Goal: Task Accomplishment & Management: Manage account settings

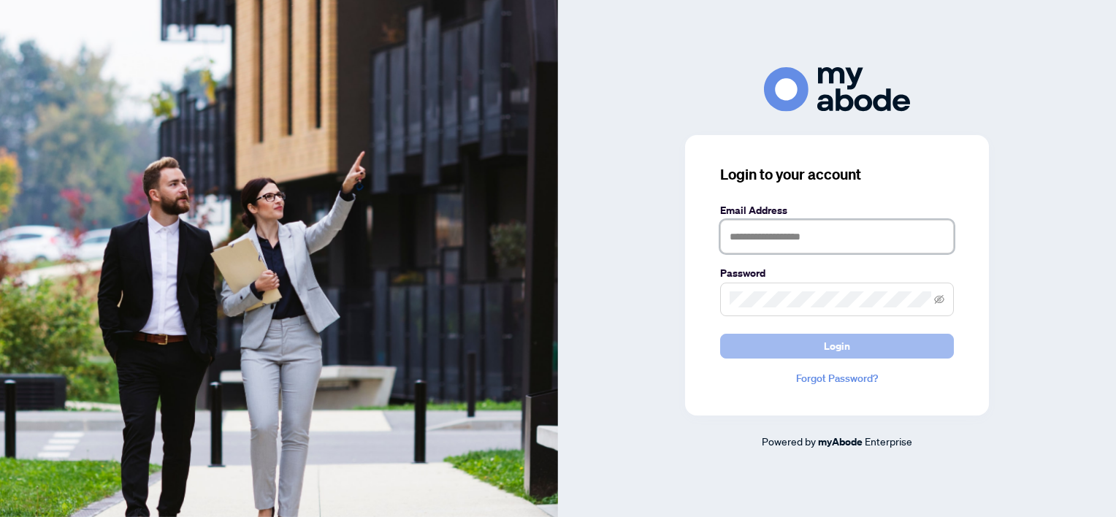
type input "**********"
click at [825, 351] on span "Login" at bounding box center [837, 345] width 26 height 23
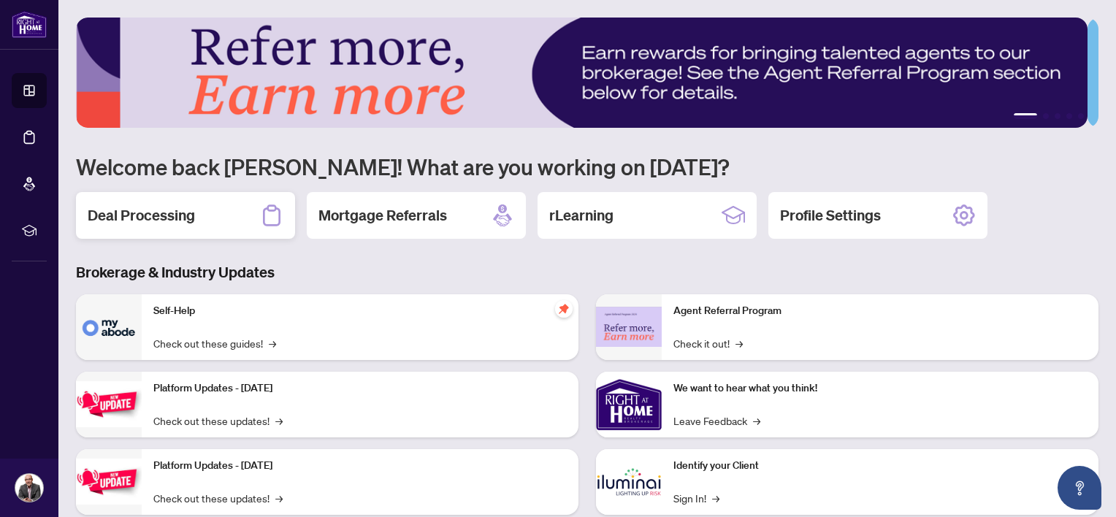
click at [155, 210] on h2 "Deal Processing" at bounding box center [141, 215] width 107 height 20
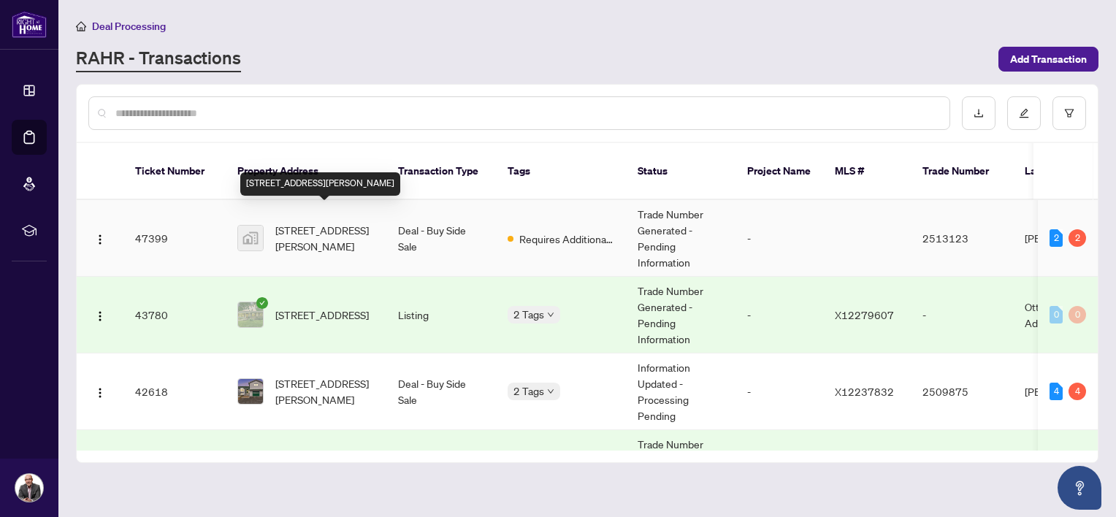
click at [333, 223] on span "299 Labelle Street, Embrun, ON, Canada" at bounding box center [324, 238] width 99 height 32
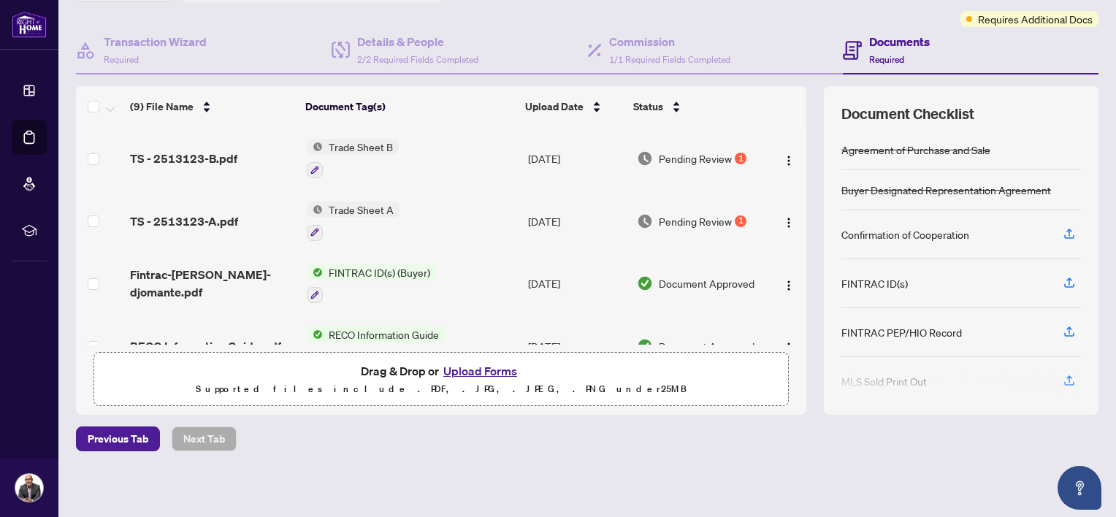
click at [374, 204] on span "Trade Sheet A" at bounding box center [361, 210] width 77 height 16
click at [324, 277] on span "Trade Sheet A" at bounding box center [321, 277] width 77 height 16
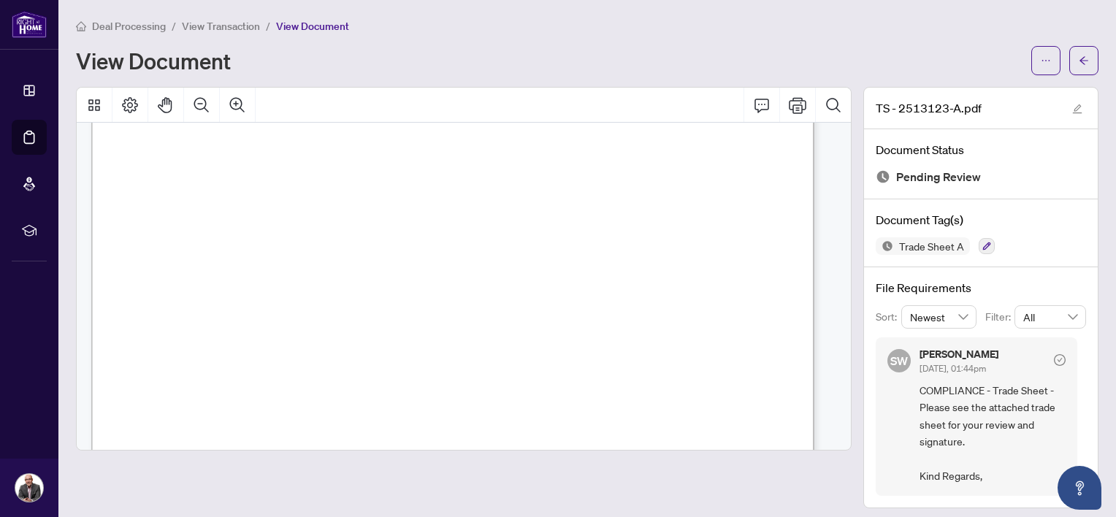
scroll to position [74, 0]
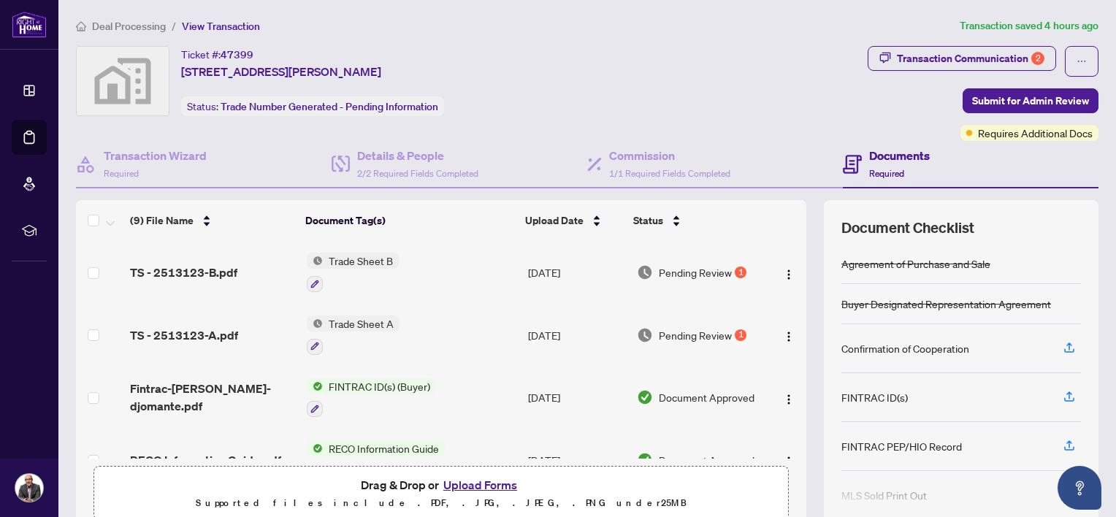
click at [345, 261] on span "Trade Sheet B" at bounding box center [361, 261] width 76 height 16
click at [532, 100] on div "Ticket #: 47399 299 Labelle Street, Embrun, ON, Canada Status: Trade Number Gen…" at bounding box center [469, 81] width 786 height 70
click at [353, 318] on span "Trade Sheet A" at bounding box center [361, 323] width 77 height 16
click at [310, 342] on icon "button" at bounding box center [314, 346] width 9 height 9
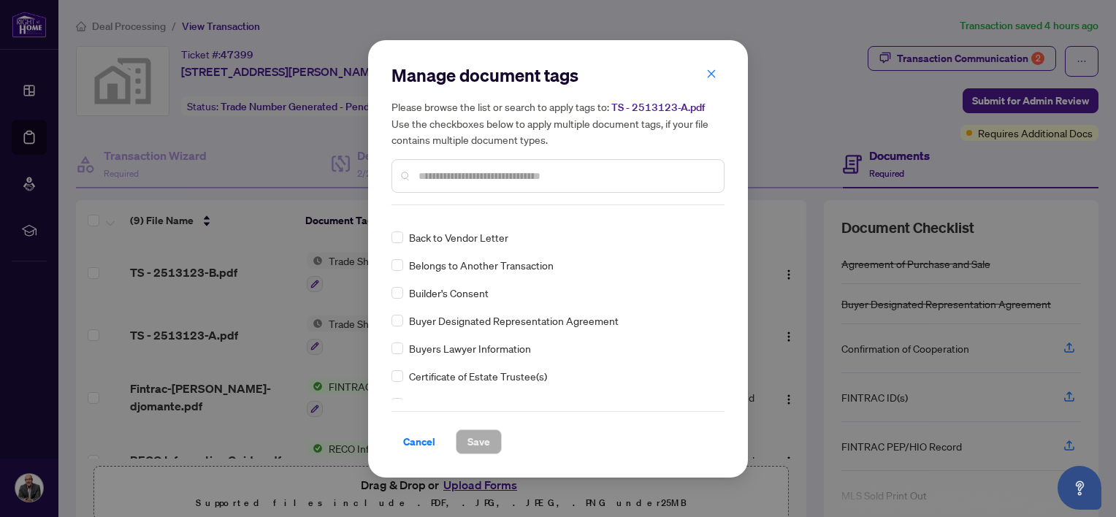
scroll to position [495, 0]
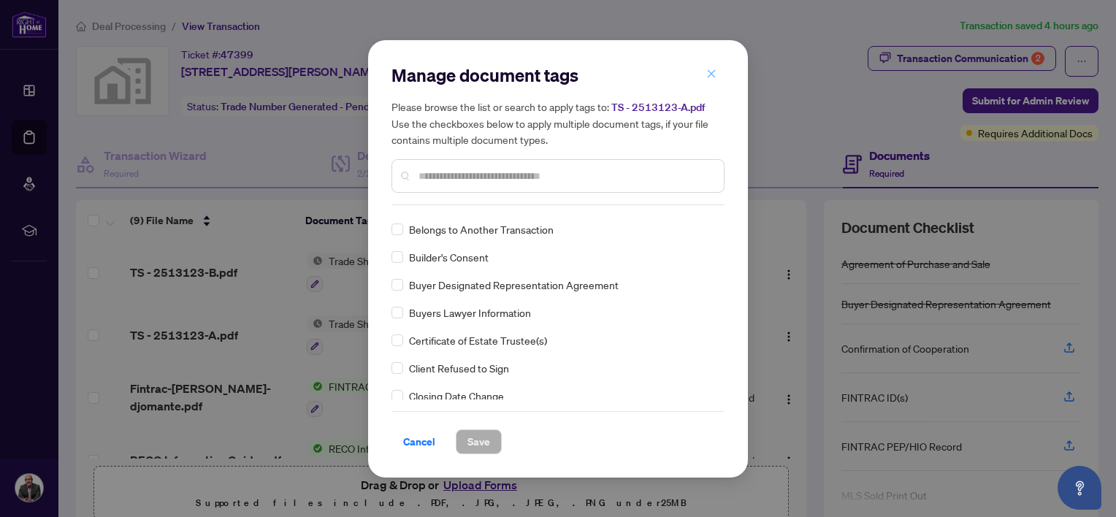
click at [710, 73] on icon "close" at bounding box center [711, 74] width 10 height 10
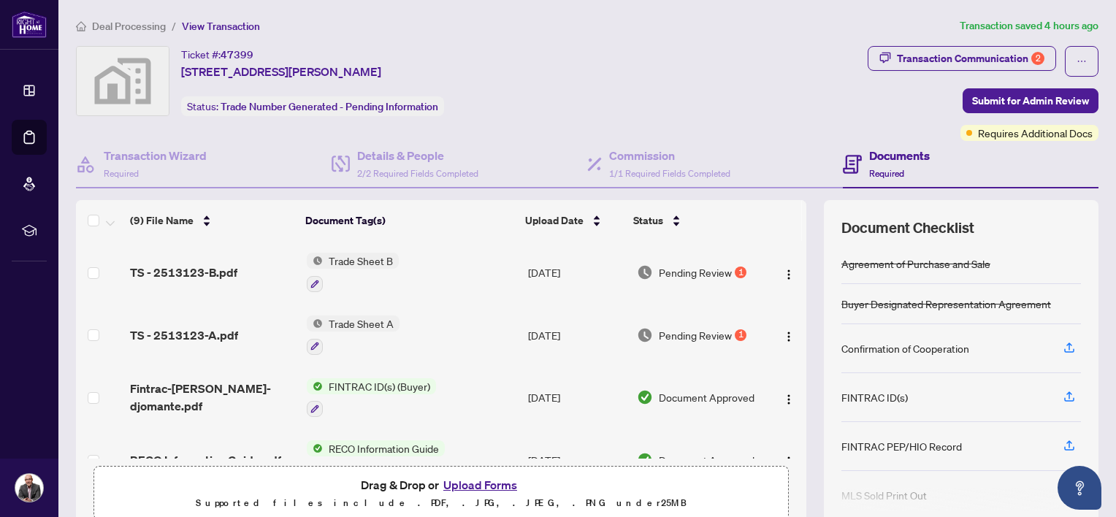
click at [695, 327] on span "Pending Review" at bounding box center [695, 335] width 73 height 16
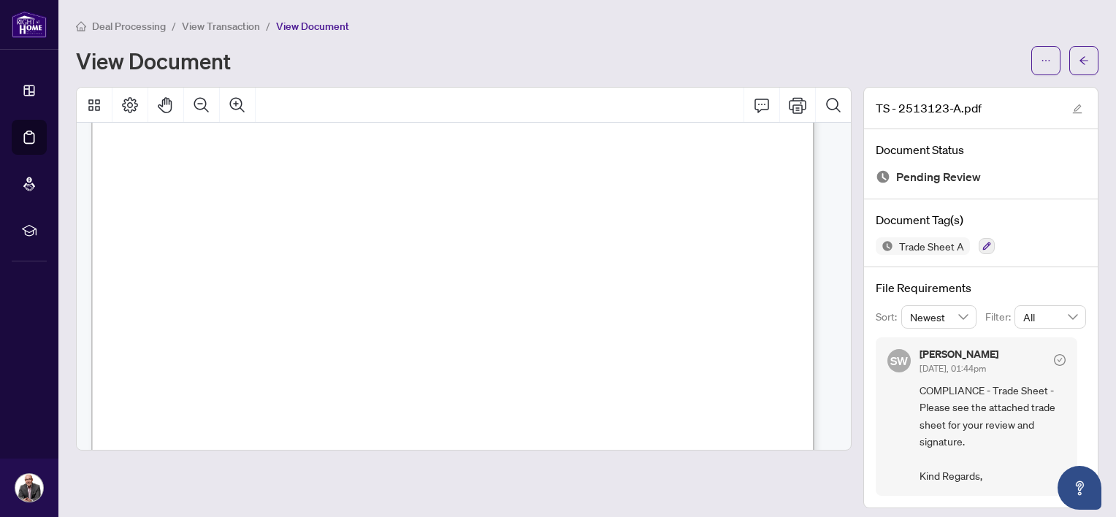
scroll to position [205, 0]
click at [1079, 56] on icon "arrow-left" at bounding box center [1084, 61] width 10 height 10
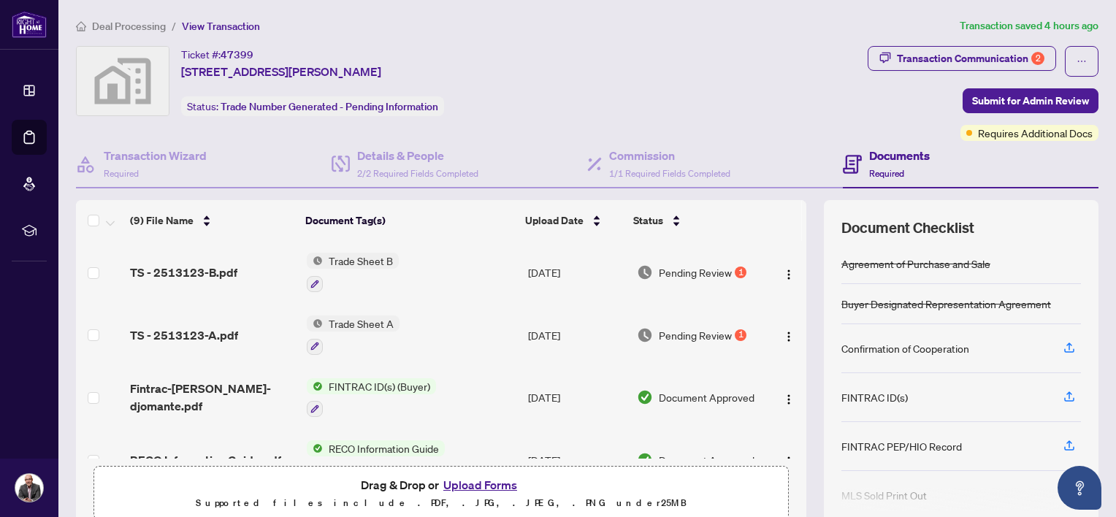
click at [698, 265] on span "Pending Review" at bounding box center [695, 272] width 73 height 16
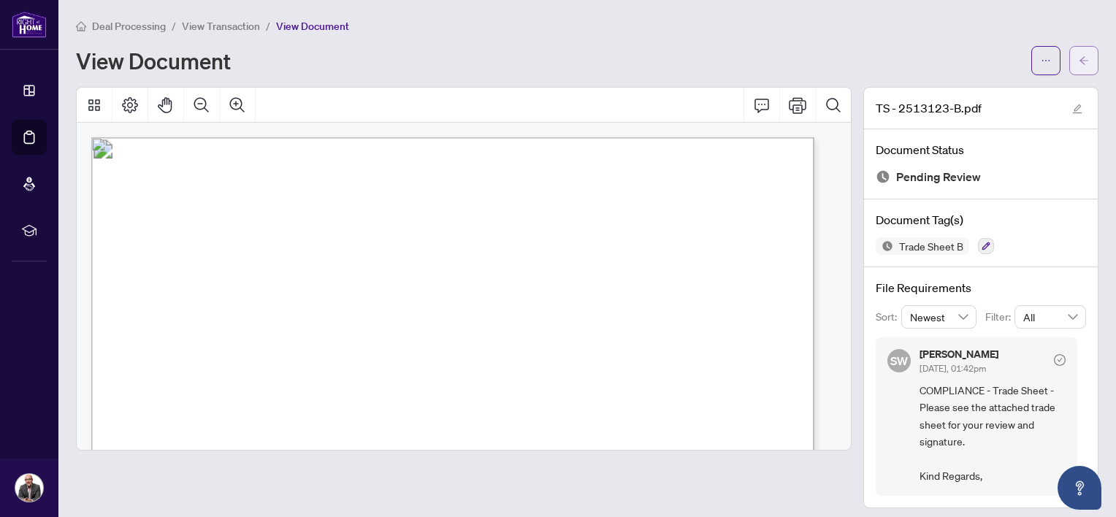
click at [1081, 60] on button "button" at bounding box center [1083, 60] width 29 height 29
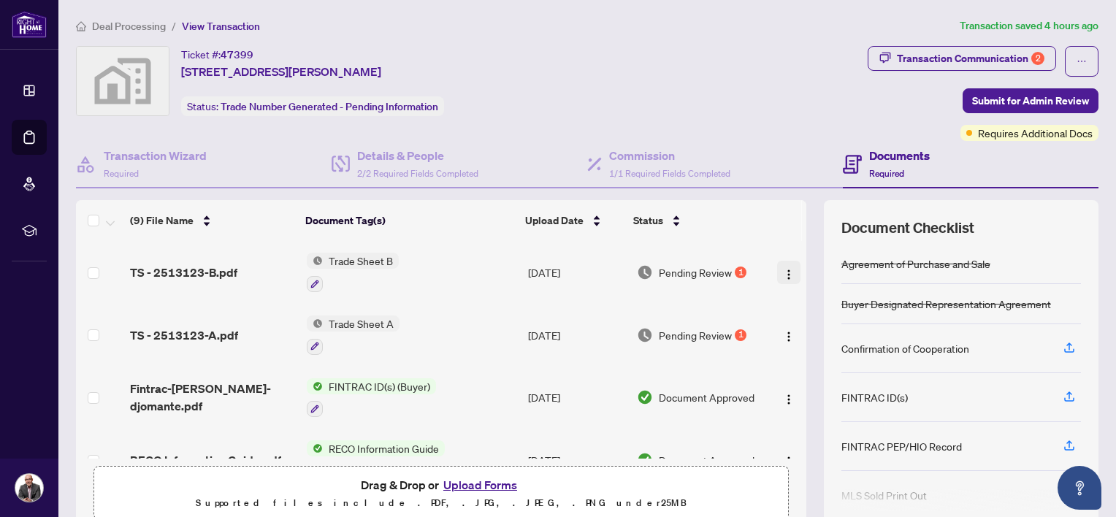
click at [783, 269] on img "button" at bounding box center [789, 275] width 12 height 12
